Goal: Find specific page/section: Find specific page/section

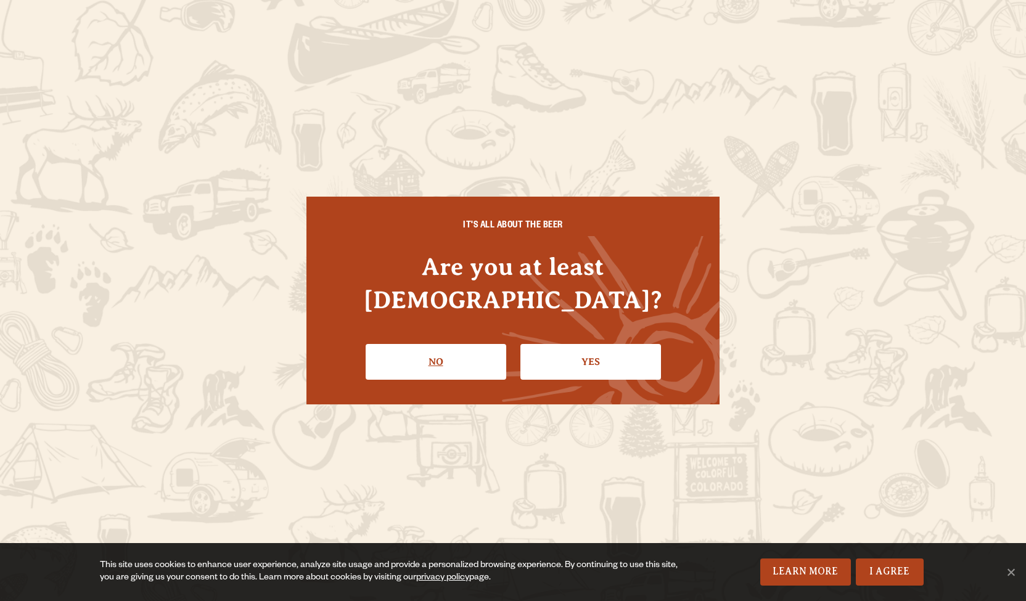
click at [464, 350] on link "No" at bounding box center [436, 362] width 141 height 36
click at [613, 347] on link "Yes" at bounding box center [591, 362] width 141 height 36
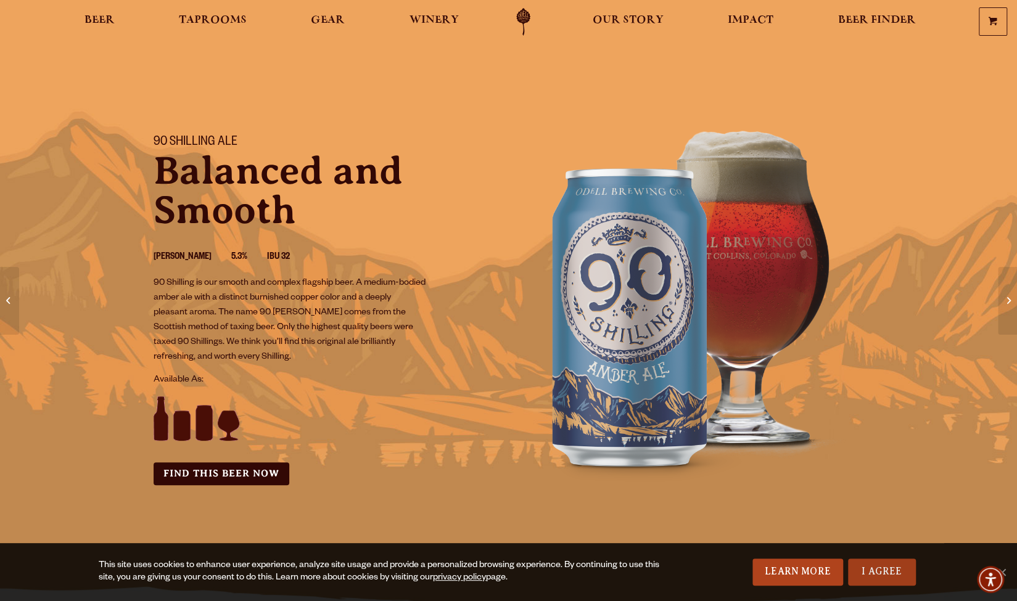
click at [890, 570] on link "I Agree" at bounding box center [882, 572] width 68 height 27
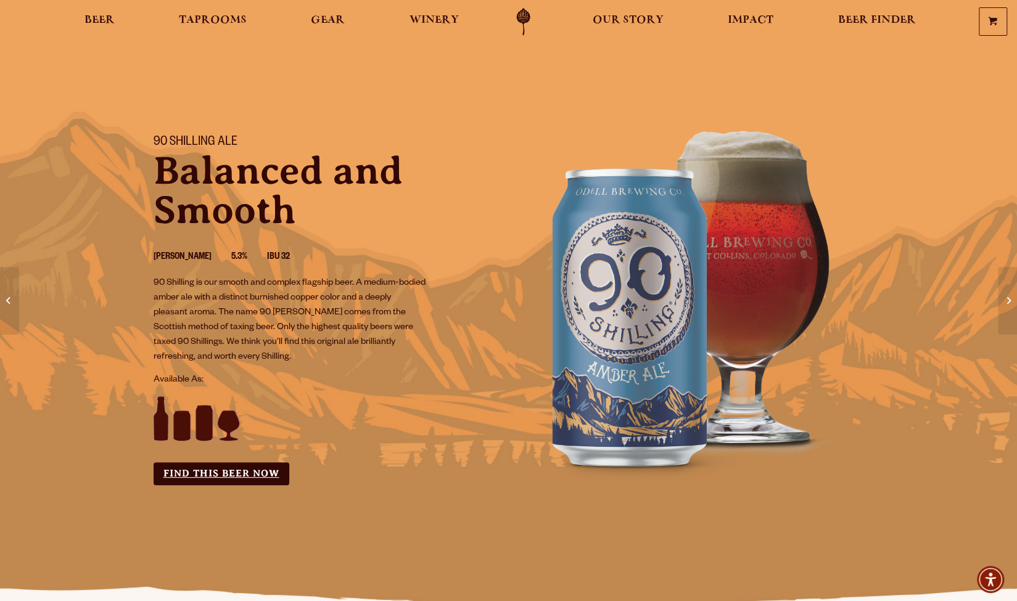
click at [234, 480] on link "Find this Beer Now" at bounding box center [222, 474] width 136 height 23
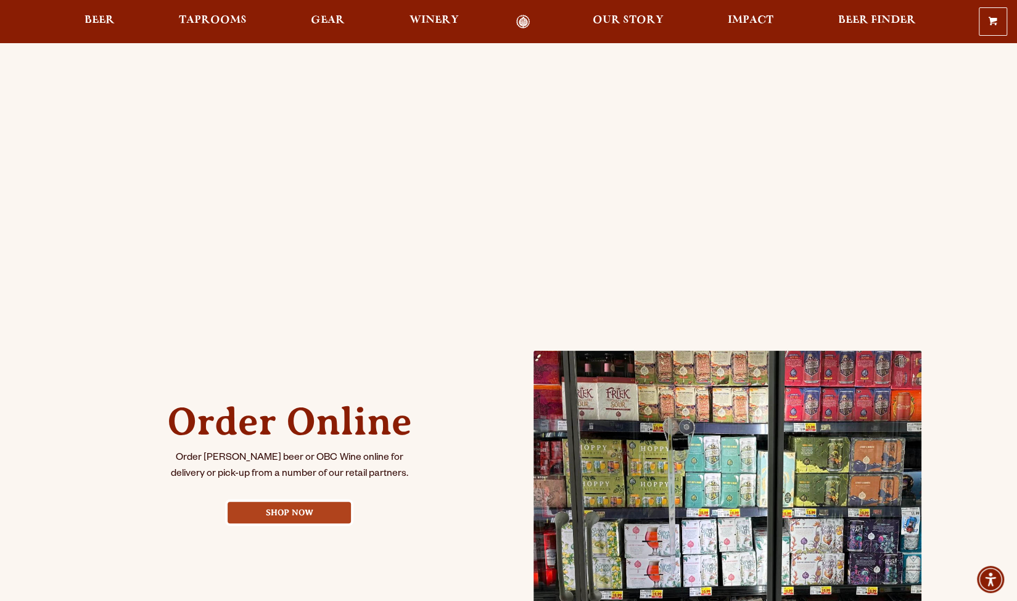
scroll to position [62, 0]
